Goal: Task Accomplishment & Management: Complete application form

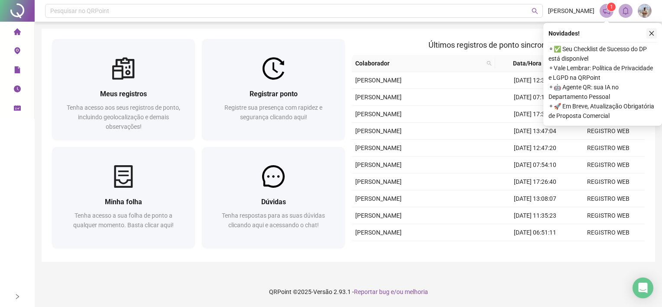
click at [653, 32] on icon "close" at bounding box center [652, 33] width 6 height 6
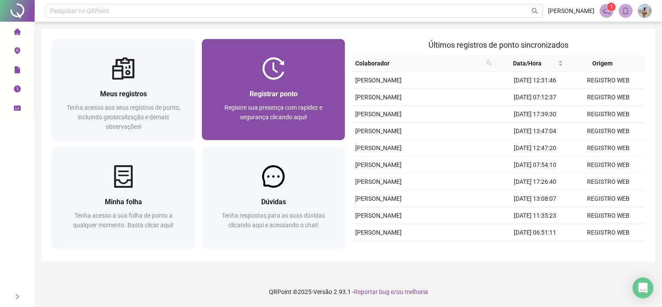
click at [241, 84] on div "Registrar ponto Registre sua presença com rapidez e segurança clicando aqui!" at bounding box center [273, 110] width 143 height 60
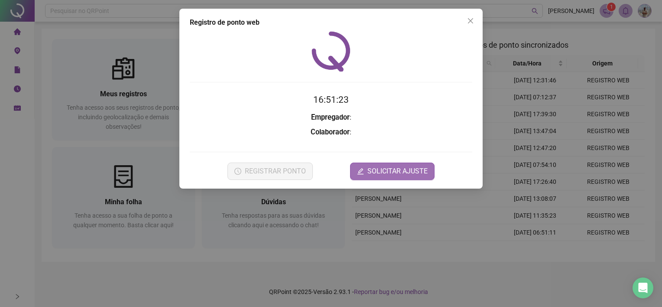
click at [385, 168] on span "SOLICITAR AJUSTE" at bounding box center [397, 171] width 60 height 10
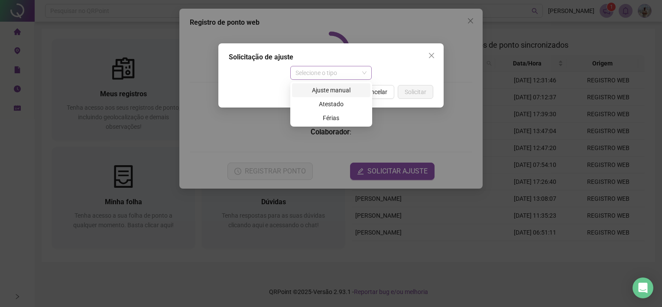
click at [328, 72] on span "Selecione o tipo" at bounding box center [330, 72] width 71 height 13
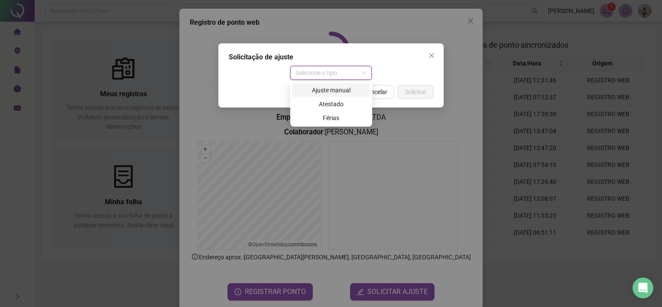
click at [329, 86] on div "Ajuste manual" at bounding box center [331, 90] width 68 height 10
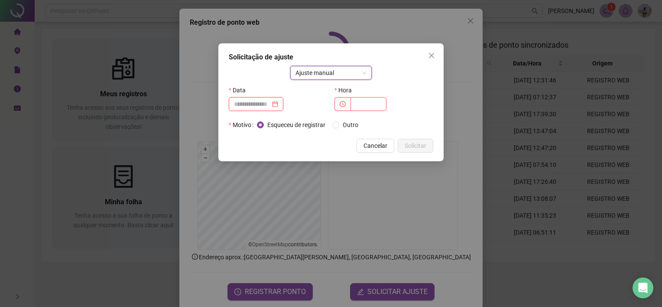
click at [269, 100] on input at bounding box center [252, 104] width 36 height 10
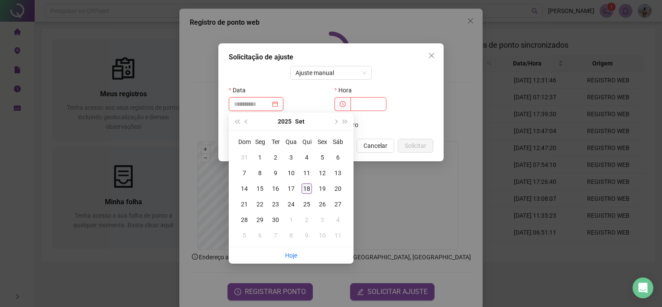
type input "**********"
click at [310, 188] on div "18" at bounding box center [307, 188] width 10 height 10
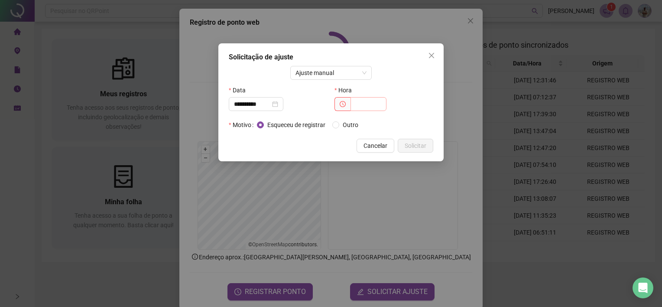
click at [358, 108] on div "Hora" at bounding box center [384, 100] width 106 height 35
click at [363, 101] on input "text" at bounding box center [368, 104] width 36 height 14
type input "*****"
click at [414, 144] on span "Solicitar" at bounding box center [416, 146] width 22 height 10
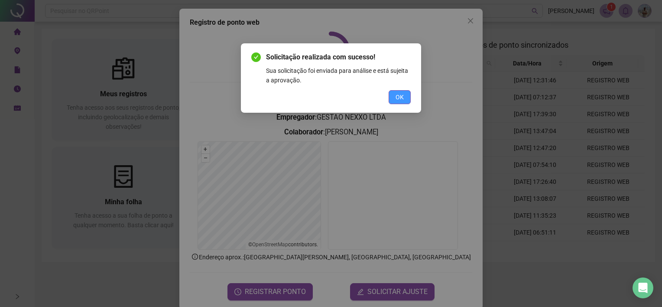
click at [398, 100] on span "OK" at bounding box center [400, 97] width 8 height 10
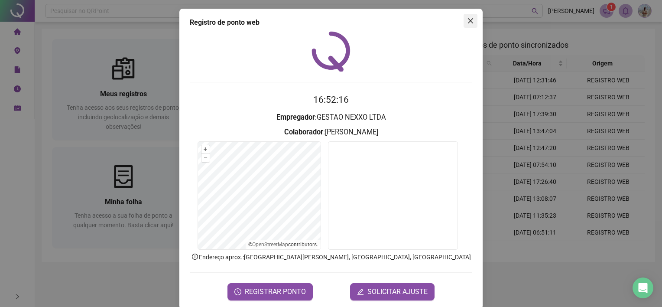
click at [467, 21] on icon "close" at bounding box center [470, 20] width 7 height 7
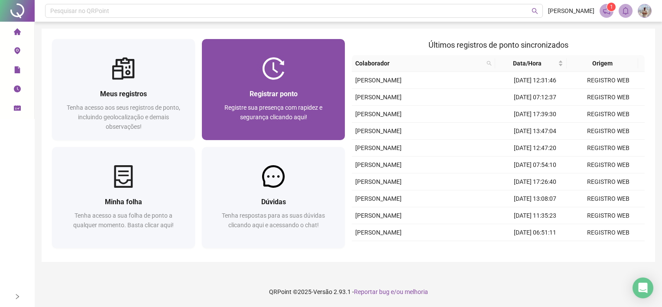
click at [307, 79] on div at bounding box center [273, 68] width 143 height 23
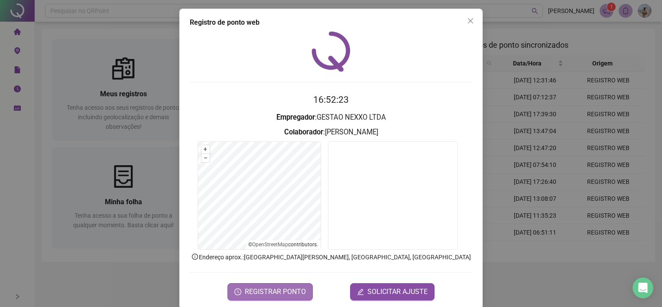
click at [273, 290] on span "REGISTRAR PONTO" at bounding box center [275, 291] width 61 height 10
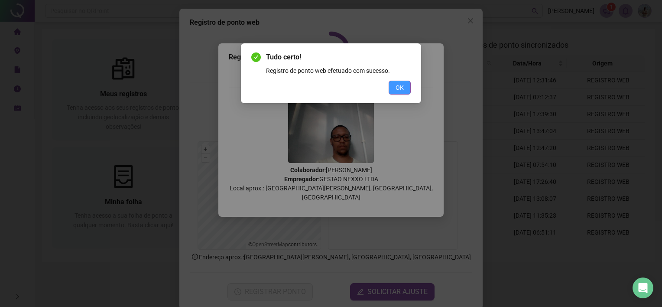
click at [405, 81] on button "OK" at bounding box center [400, 88] width 22 height 14
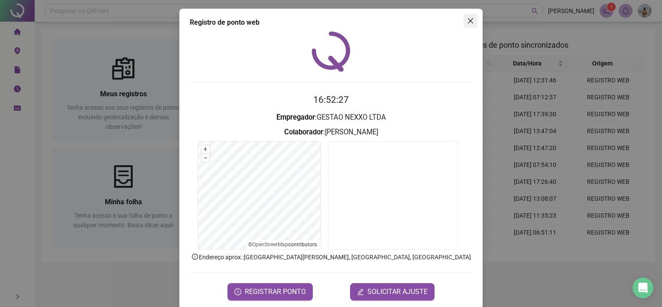
click at [467, 23] on icon "close" at bounding box center [470, 20] width 7 height 7
